Goal: Task Accomplishment & Management: Complete application form

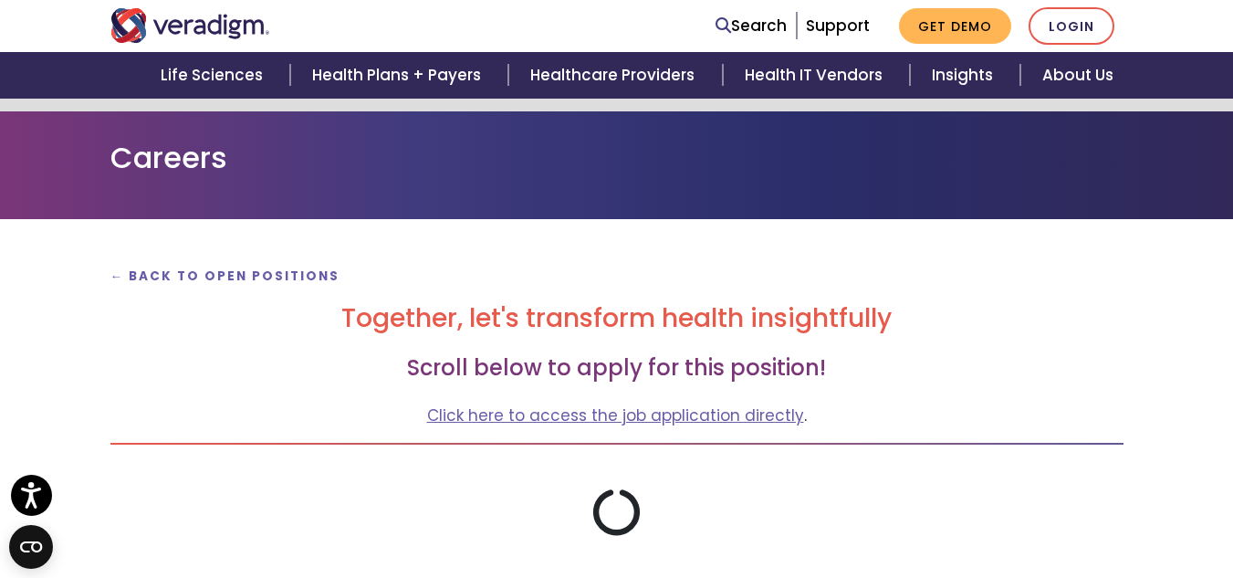
scroll to position [182, 0]
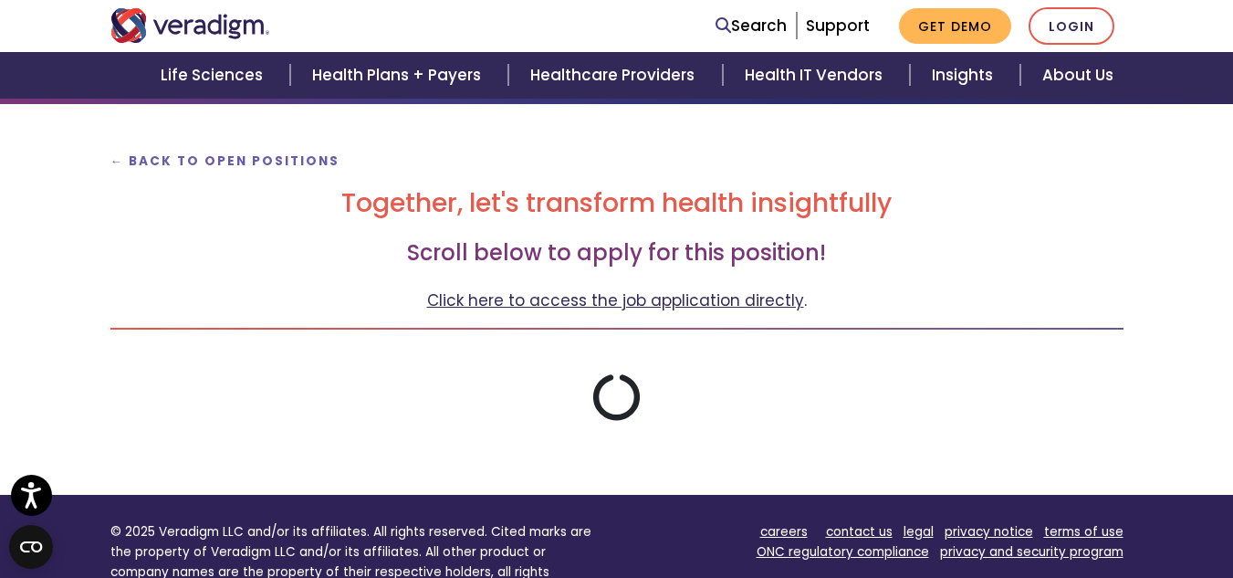
click at [703, 298] on link "Click here to access the job application directly" at bounding box center [615, 300] width 377 height 22
